Goal: Find contact information: Find contact information

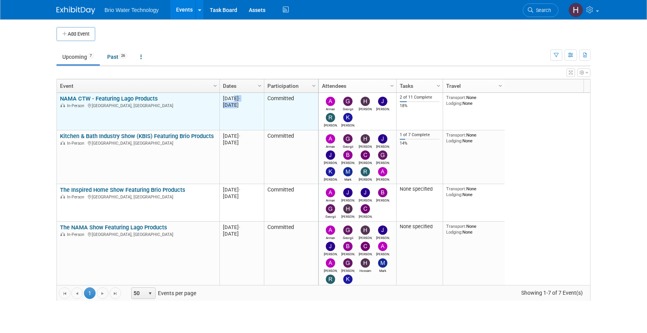
drag, startPoint x: 234, startPoint y: 101, endPoint x: 235, endPoint y: 110, distance: 9.4
click at [235, 110] on td "20251104 [DATE] - [DATE]" at bounding box center [241, 112] width 44 height 38
click at [80, 97] on link "NAMA CTW - Featuring Lago Products" at bounding box center [109, 98] width 98 height 7
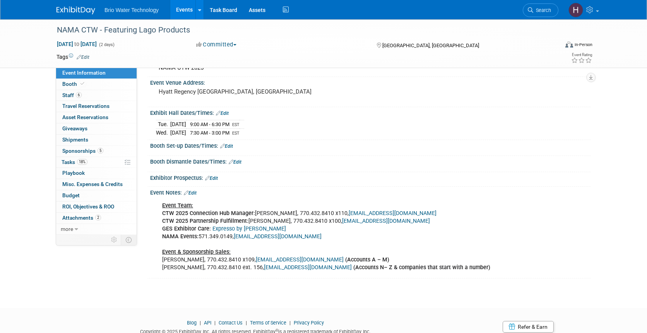
scroll to position [31, 0]
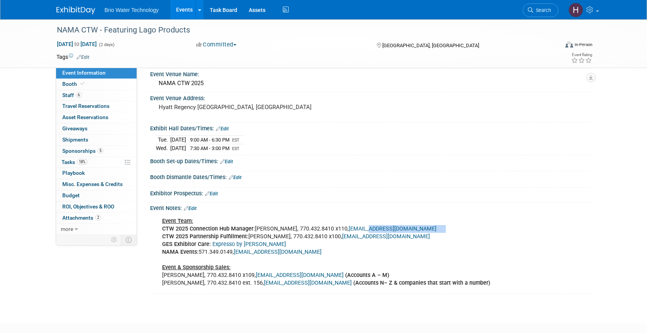
drag, startPoint x: 405, startPoint y: 228, endPoint x: 359, endPoint y: 230, distance: 45.7
click at [359, 230] on div "Event Team: CTW 2025 Connection Hub Manager: Nicole Davis, 770.432.8410 x110, n…" at bounding box center [331, 252] width 348 height 78
copy div "namanow.org"
